Goal: Task Accomplishment & Management: Complete application form

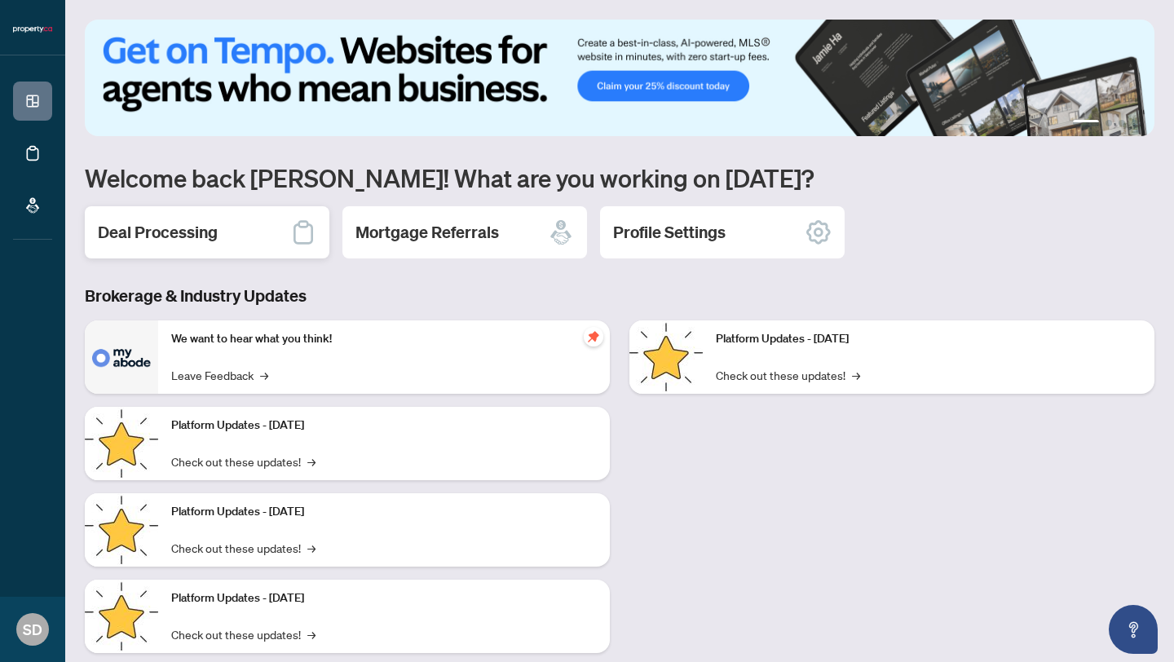
click at [205, 229] on h2 "Deal Processing" at bounding box center [158, 232] width 120 height 23
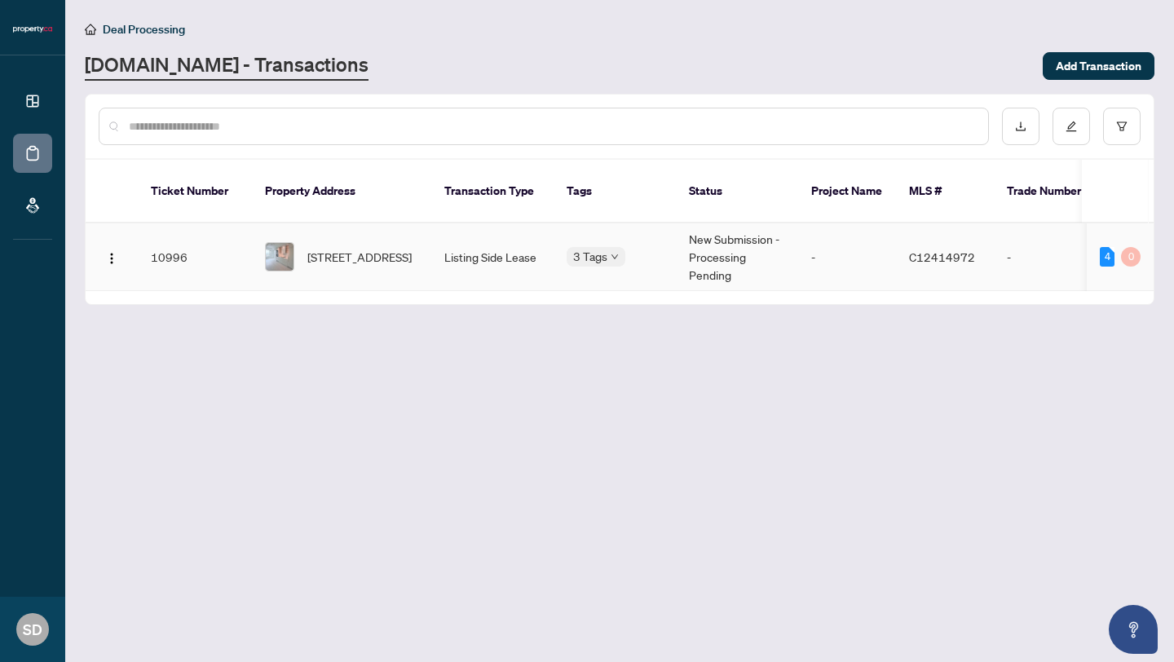
click at [212, 258] on td "10996" at bounding box center [195, 257] width 114 height 68
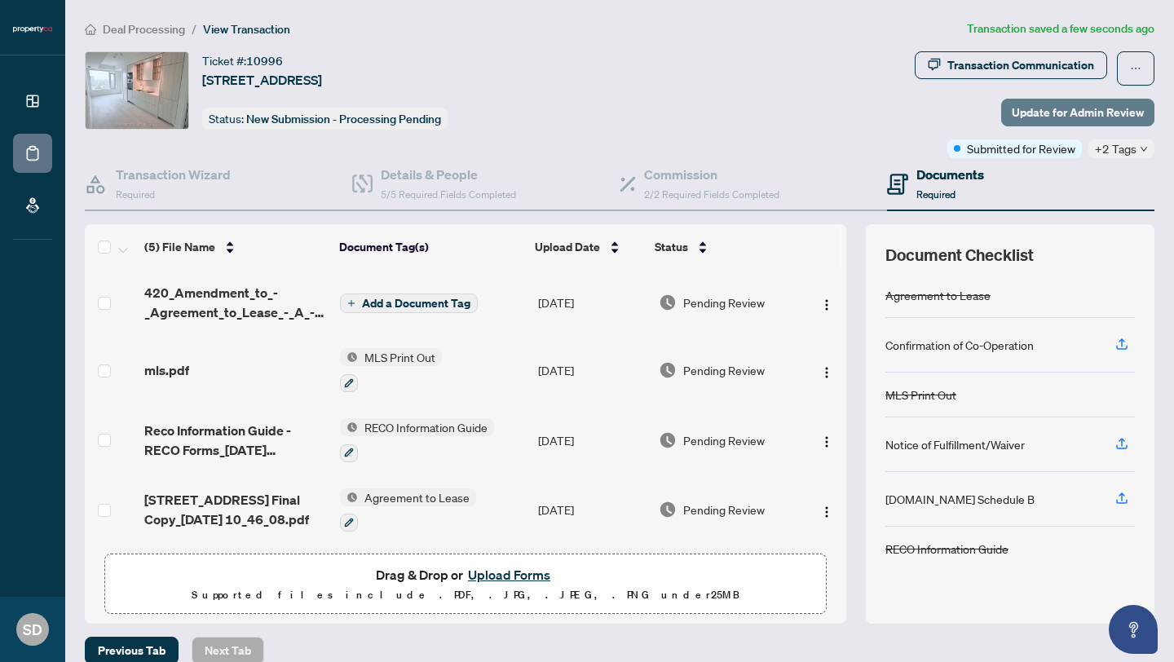
click at [1069, 104] on span "Update for Admin Review" at bounding box center [1078, 112] width 132 height 26
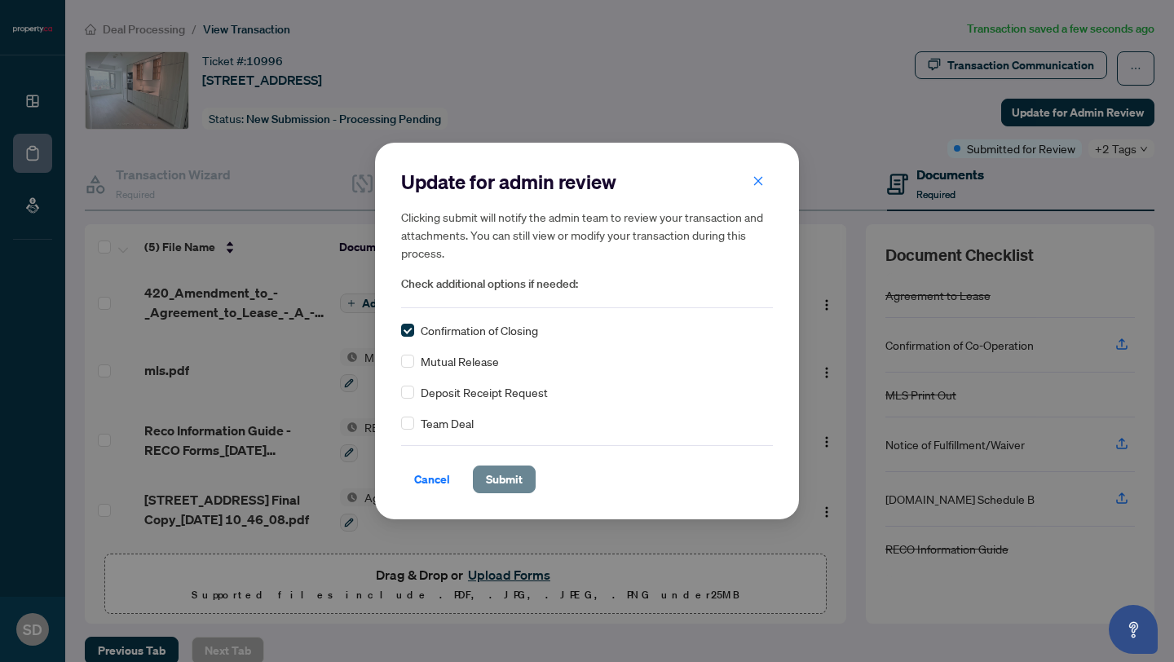
click at [510, 480] on span "Submit" at bounding box center [504, 479] width 37 height 26
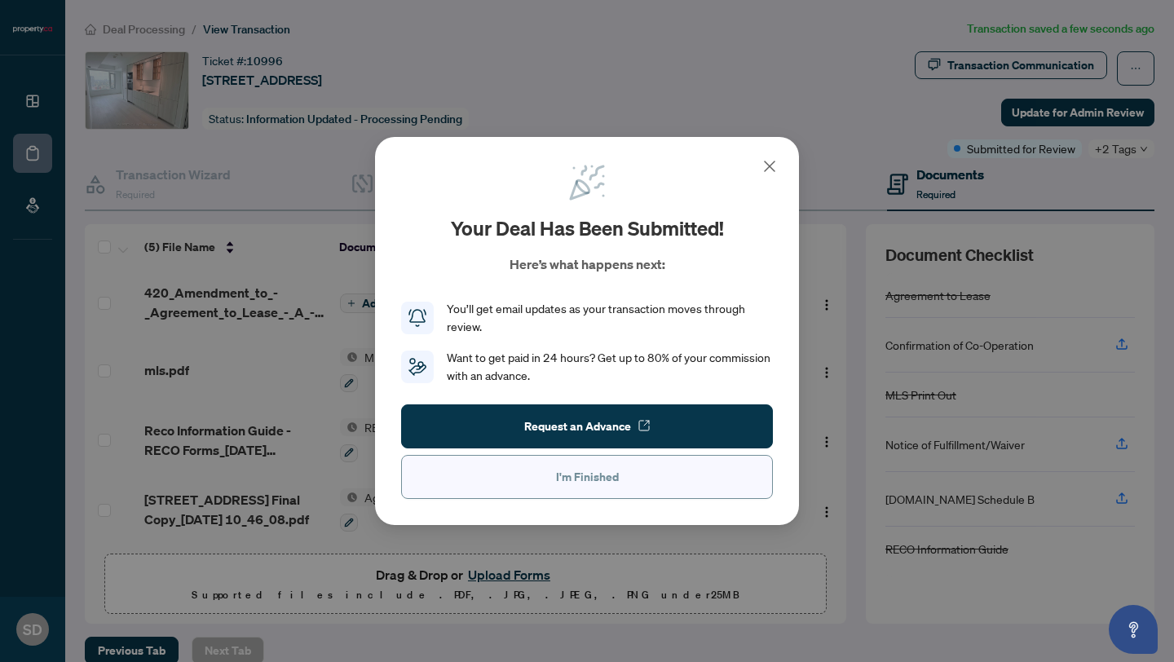
click at [513, 480] on button "I'm Finished" at bounding box center [587, 477] width 372 height 44
